Goal: Task Accomplishment & Management: Use online tool/utility

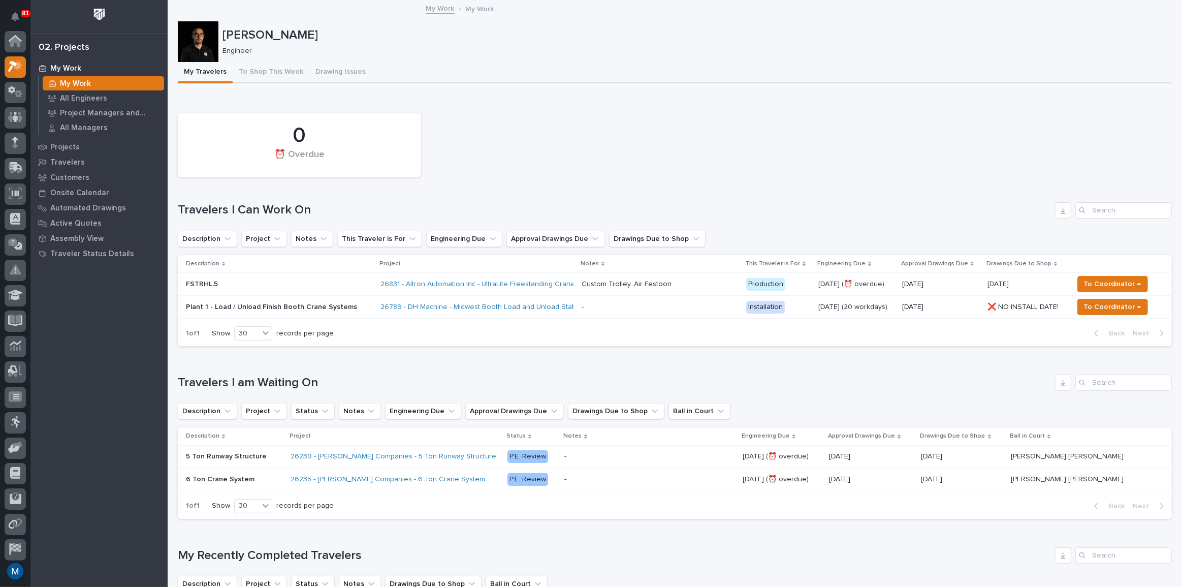
scroll to position [25, 0]
click at [315, 280] on p "FSTRHL.5" at bounding box center [275, 284] width 178 height 9
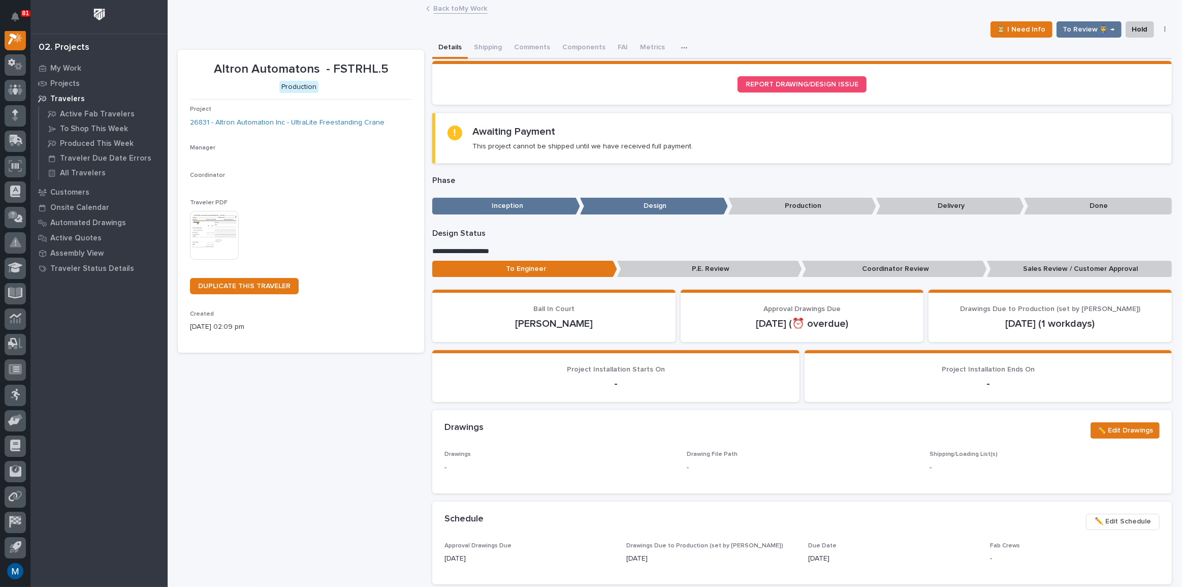
scroll to position [25, 0]
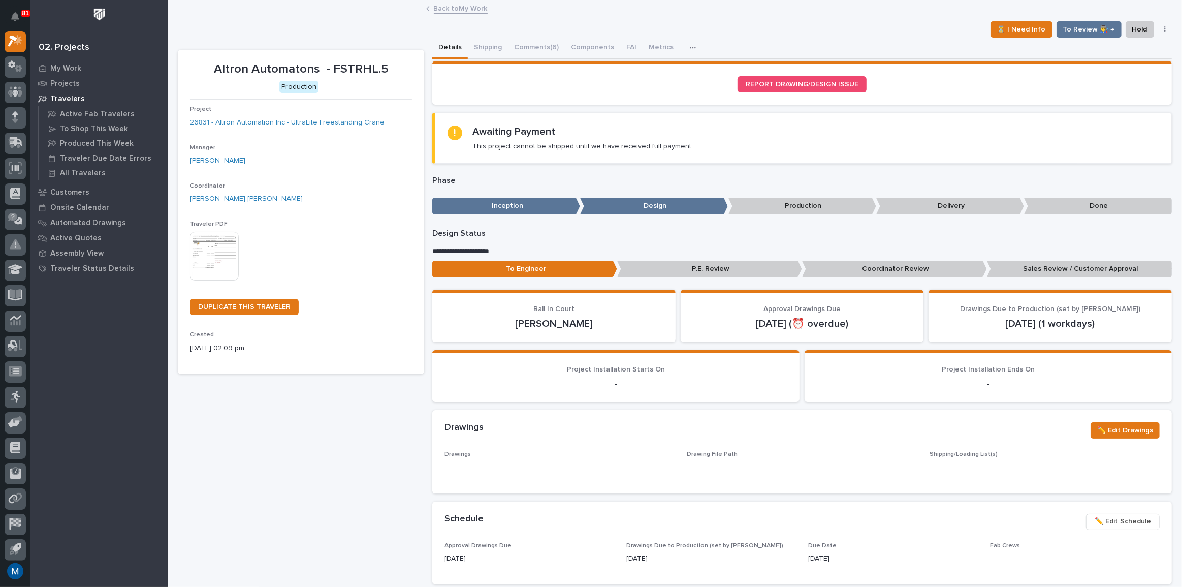
click at [891, 267] on p "Coordinator Review" at bounding box center [894, 269] width 185 height 17
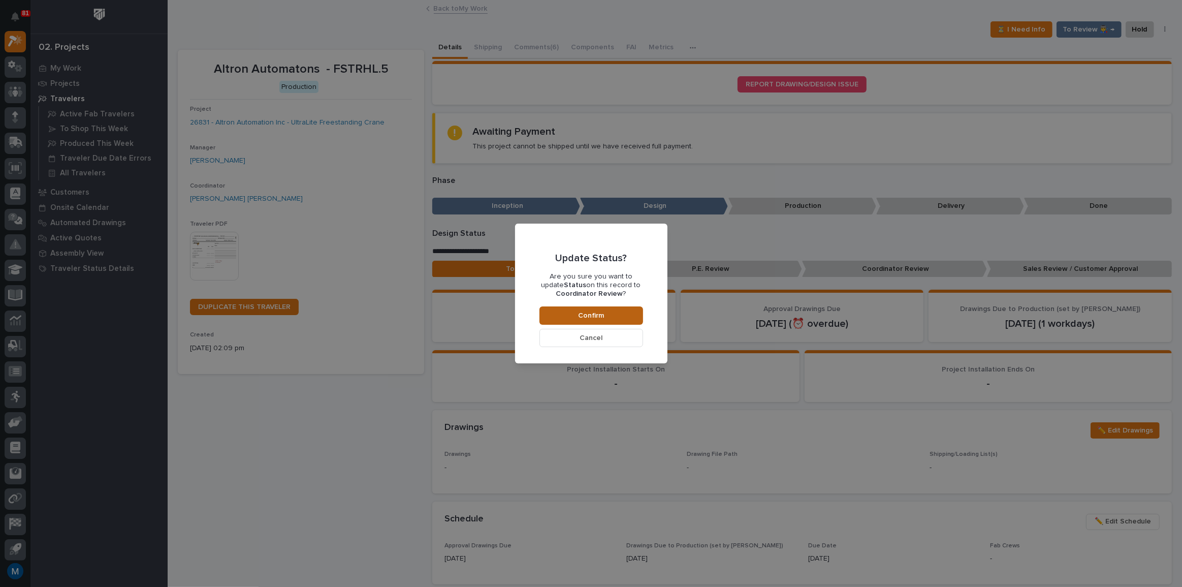
click at [623, 312] on button "Confirm" at bounding box center [591, 315] width 104 height 18
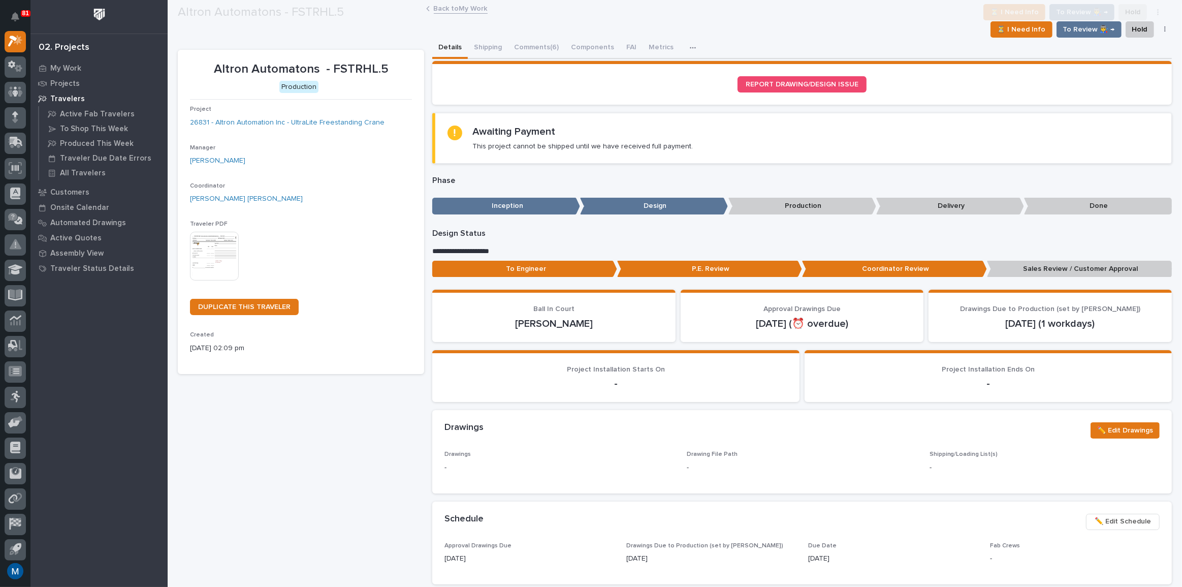
scroll to position [60, 0]
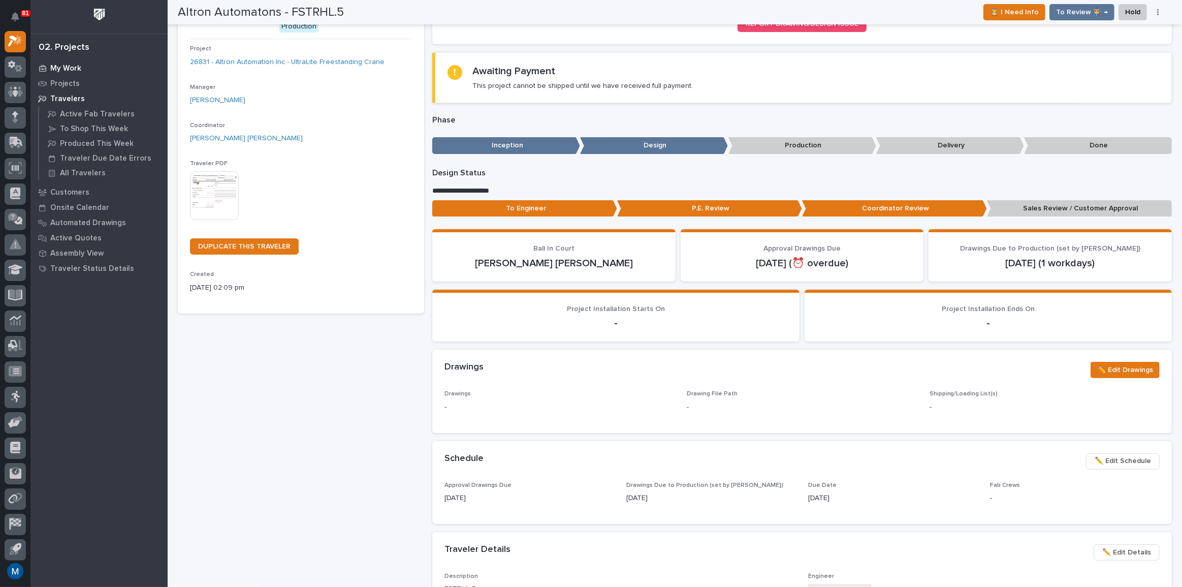
click at [75, 71] on p "My Work" at bounding box center [65, 68] width 31 height 9
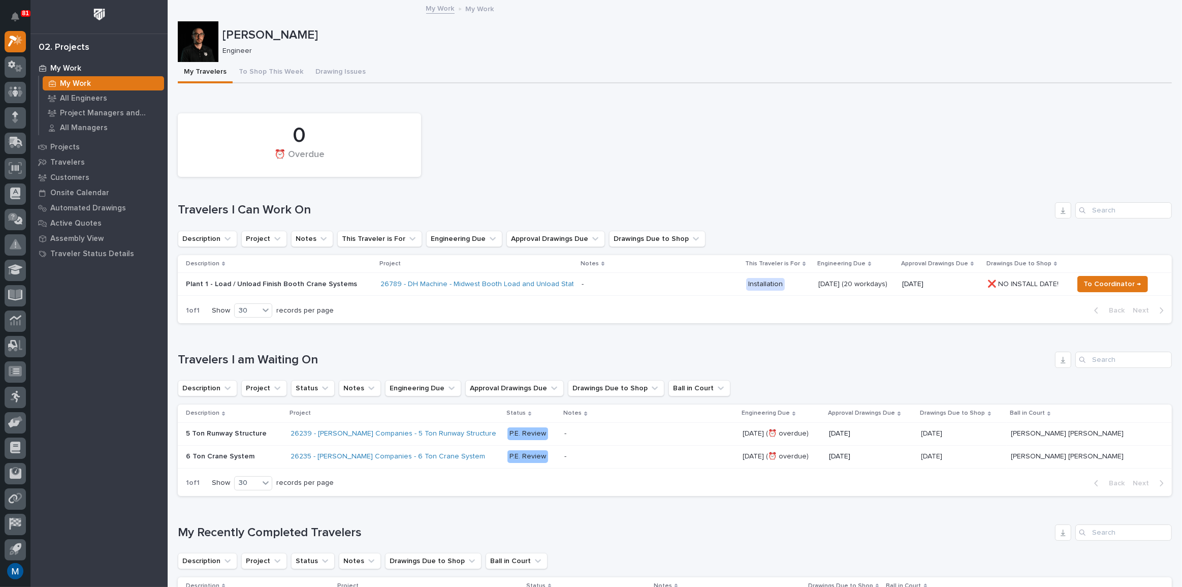
click at [441, 183] on div "0 ⏰ Overdue Travelers I Can Work On Description Project Notes This Traveler is …" at bounding box center [675, 215] width 994 height 215
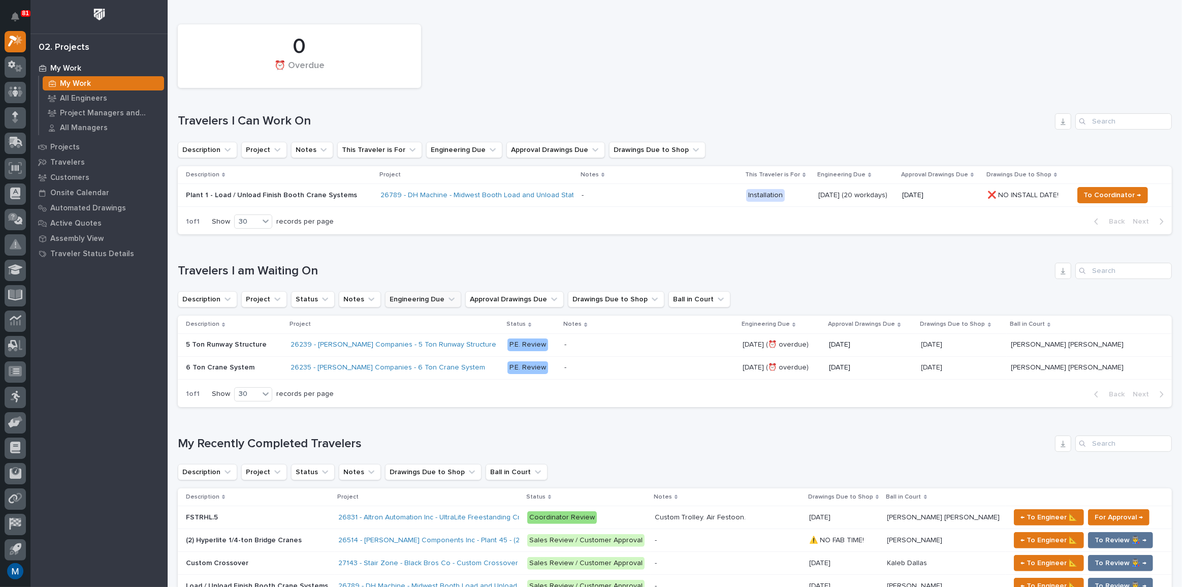
scroll to position [277, 0]
